Goal: Transaction & Acquisition: Subscribe to service/newsletter

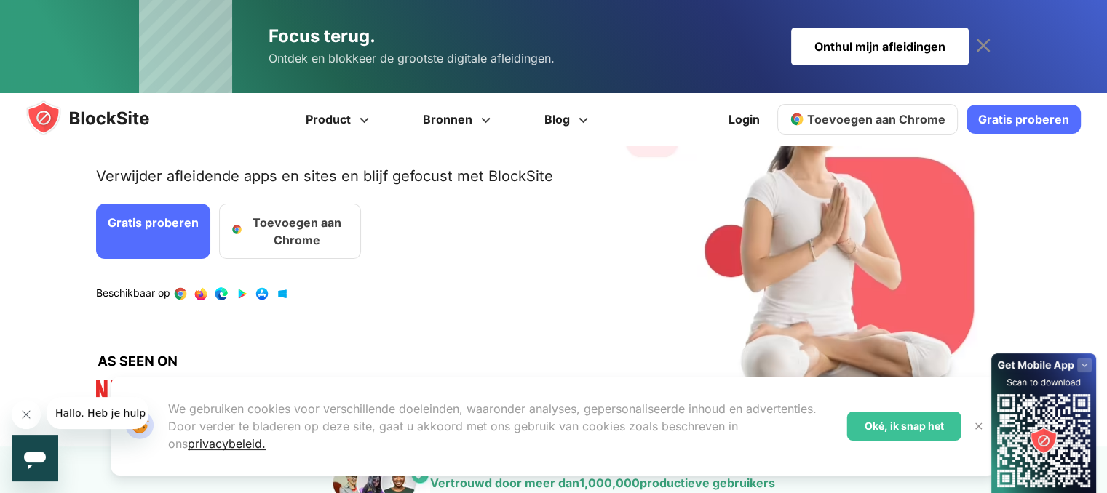
scroll to position [218, 0]
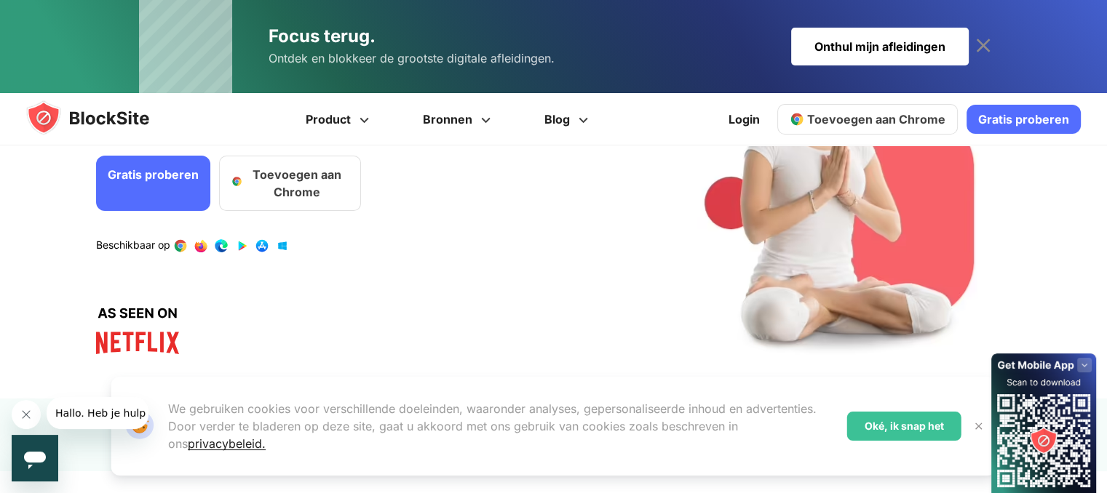
click at [140, 188] on link "Gratis proberen" at bounding box center [153, 183] width 114 height 55
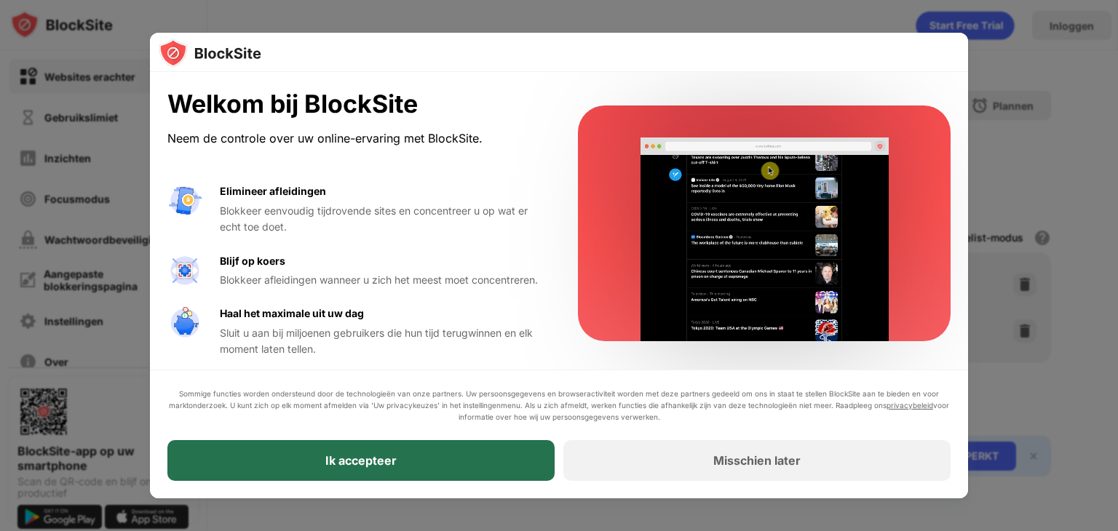
click at [362, 470] on div "Ik accepteer" at bounding box center [360, 460] width 387 height 41
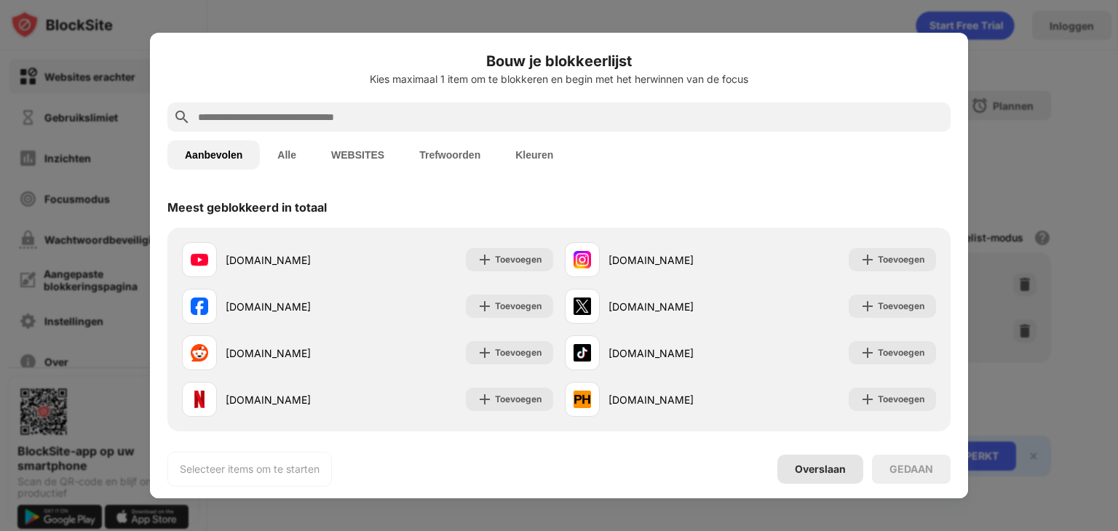
click at [832, 470] on font "Overslaan" at bounding box center [820, 469] width 51 height 12
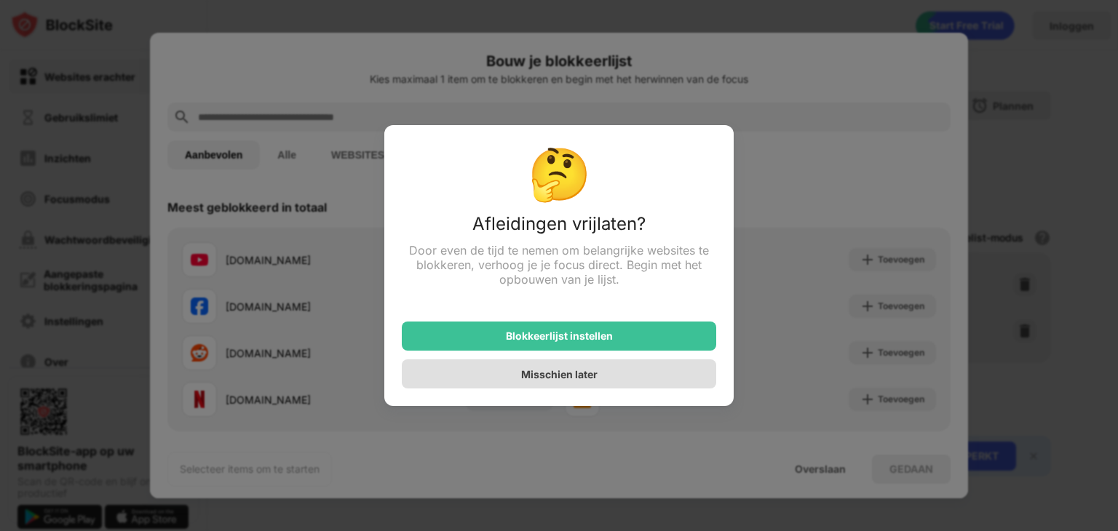
click at [552, 376] on font "Misschien later" at bounding box center [559, 374] width 76 height 12
